Goal: Check status: Check status

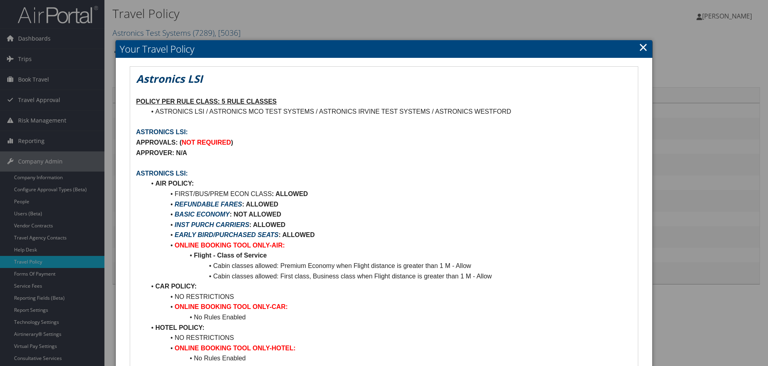
scroll to position [161, 0]
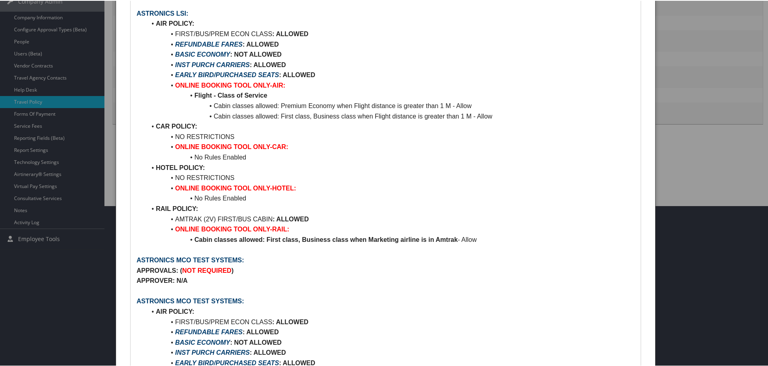
click at [235, 24] on li "AIR POLICY:" at bounding box center [390, 23] width 488 height 10
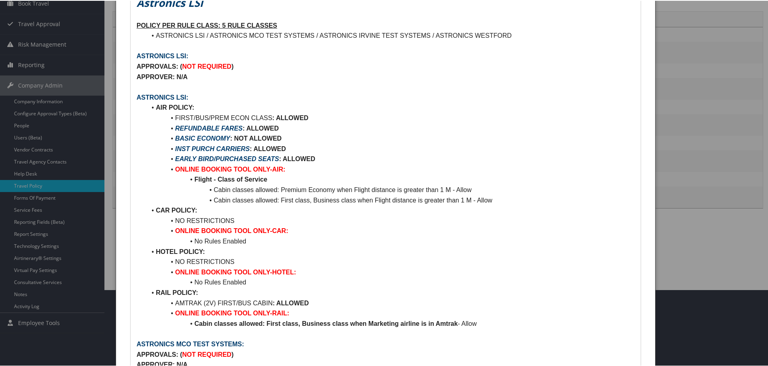
scroll to position [0, 0]
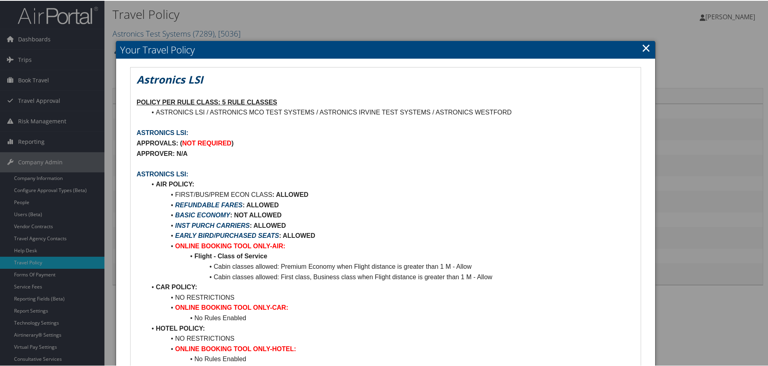
click at [70, 20] on div at bounding box center [385, 183] width 771 height 366
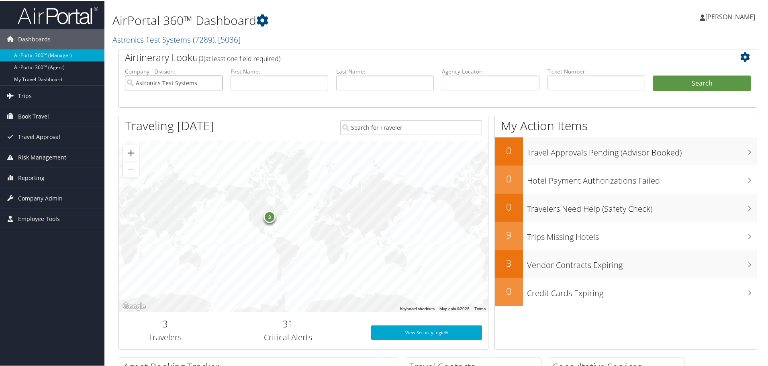
click at [218, 82] on input "Astronics Test Systems" at bounding box center [174, 82] width 98 height 15
click at [472, 83] on input "text" at bounding box center [491, 82] width 98 height 15
paste input "WSMHZK"
type input "WSMHZK"
click at [677, 85] on button "Search" at bounding box center [702, 83] width 98 height 16
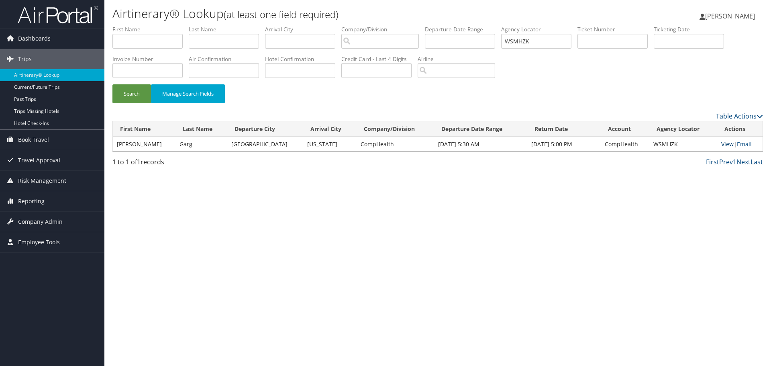
click at [721, 143] on link "View" at bounding box center [727, 144] width 12 height 8
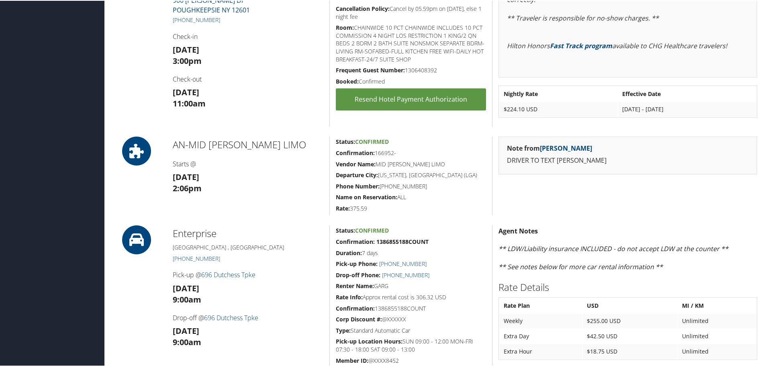
scroll to position [602, 0]
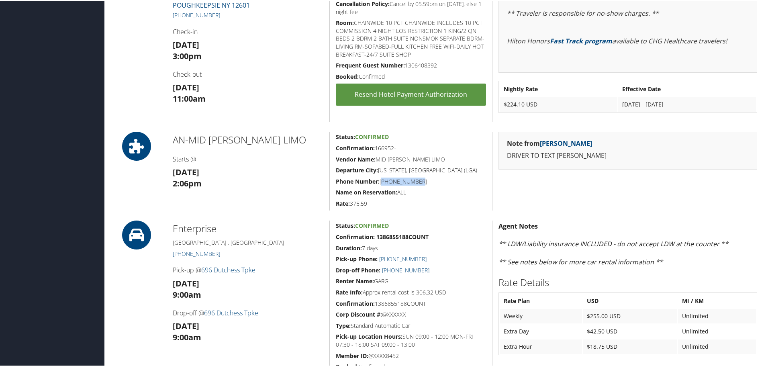
drag, startPoint x: 381, startPoint y: 179, endPoint x: 422, endPoint y: 182, distance: 41.8
click at [422, 182] on h5 "Phone Number: [PHONE_NUMBER]" at bounding box center [411, 181] width 150 height 8
copy h5 "[PHONE_NUMBER]"
click at [388, 183] on h5 "Phone Number: [PHONE_NUMBER]" at bounding box center [411, 181] width 150 height 8
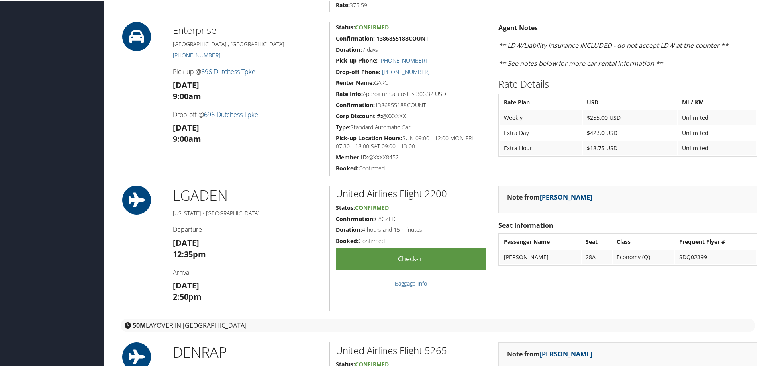
scroll to position [642, 0]
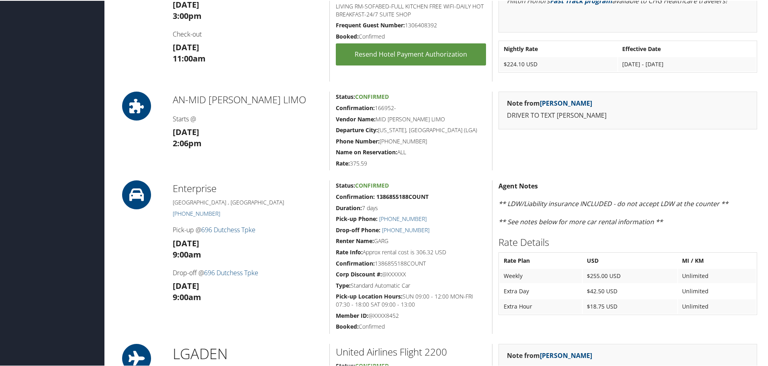
drag, startPoint x: 376, startPoint y: 107, endPoint x: 399, endPoint y: 109, distance: 22.6
click at [399, 109] on h5 "Confirmation: 166952-" at bounding box center [411, 107] width 150 height 8
click at [389, 118] on h5 "Vendor Name: [PERSON_NAME]" at bounding box center [411, 118] width 150 height 8
click at [383, 107] on h5 "Confirmation: 166952-" at bounding box center [411, 107] width 150 height 8
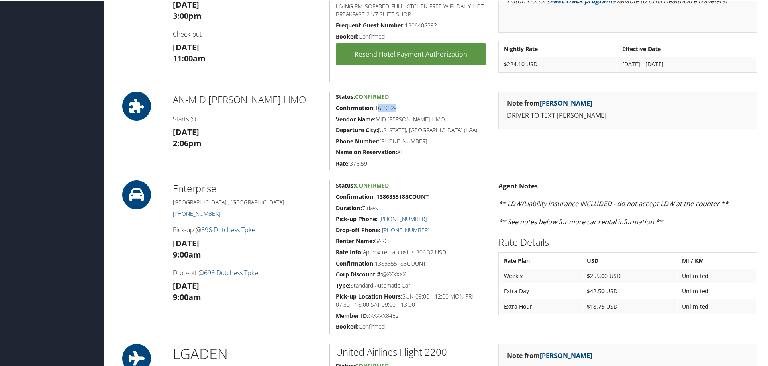
copy h5 "166952"
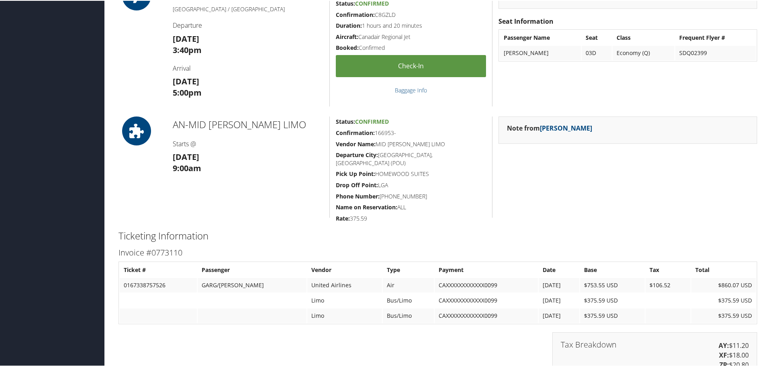
scroll to position [1164, 0]
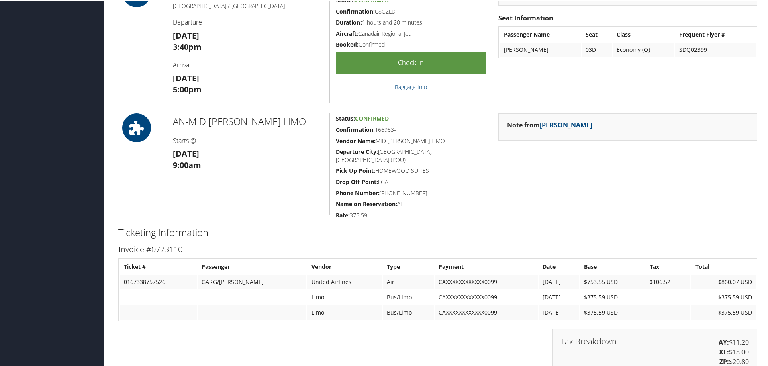
click at [388, 128] on h5 "Confirmation: 166953-" at bounding box center [411, 129] width 150 height 8
copy h5 "166953"
